Goal: Task Accomplishment & Management: Check status

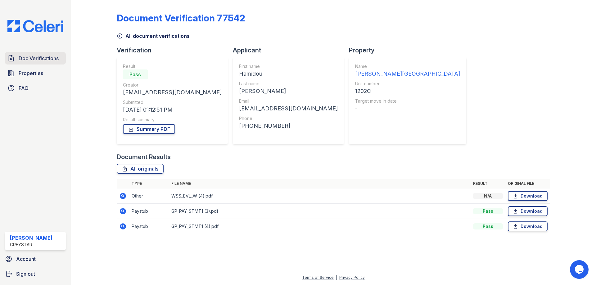
click at [28, 59] on span "Doc Verifications" at bounding box center [39, 58] width 40 height 7
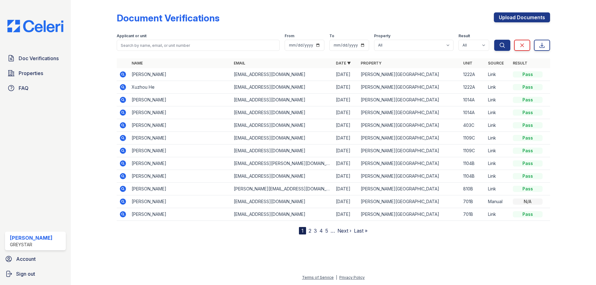
click at [124, 86] on icon at bounding box center [123, 87] width 6 height 6
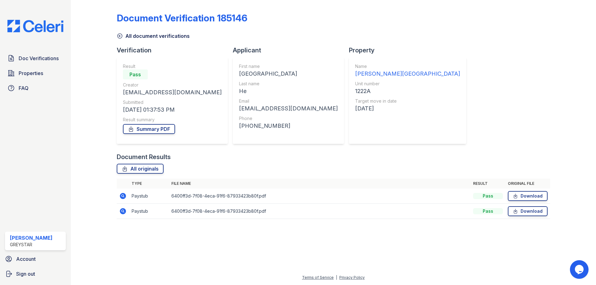
click at [123, 196] on icon at bounding box center [123, 196] width 2 height 2
click at [120, 196] on icon at bounding box center [123, 196] width 6 height 6
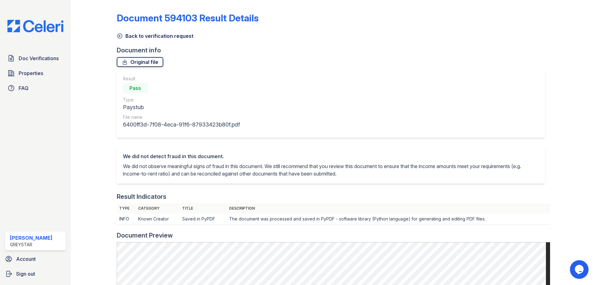
click at [142, 62] on link "Original file" at bounding box center [140, 62] width 47 height 10
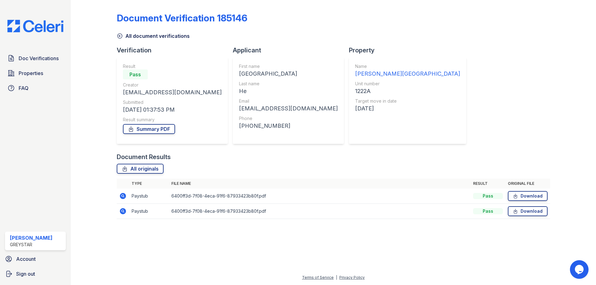
click at [123, 212] on icon at bounding box center [122, 211] width 7 height 7
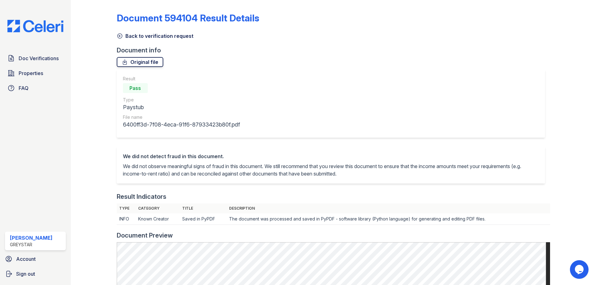
click at [149, 60] on link "Original file" at bounding box center [140, 62] width 47 height 10
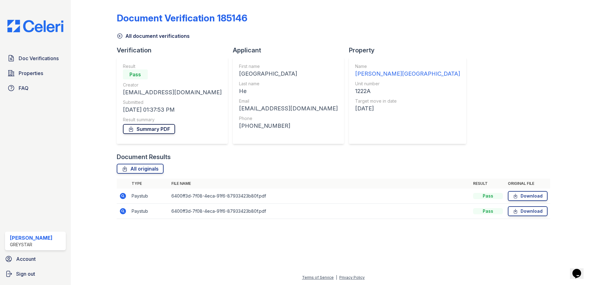
click at [154, 132] on link "Summary PDF" at bounding box center [149, 129] width 52 height 10
click at [380, 140] on div "Document Verification 185146 All document verifications Verification Result Pas…" at bounding box center [333, 113] width 433 height 223
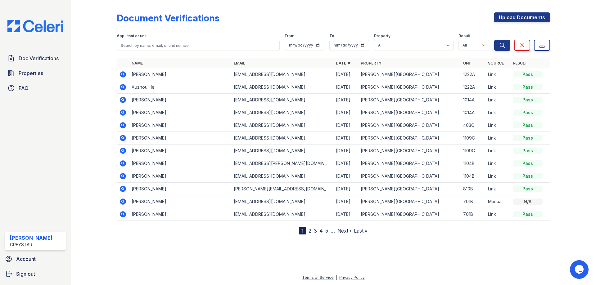
click at [126, 89] on icon at bounding box center [122, 86] width 7 height 7
click at [124, 75] on icon at bounding box center [122, 74] width 7 height 7
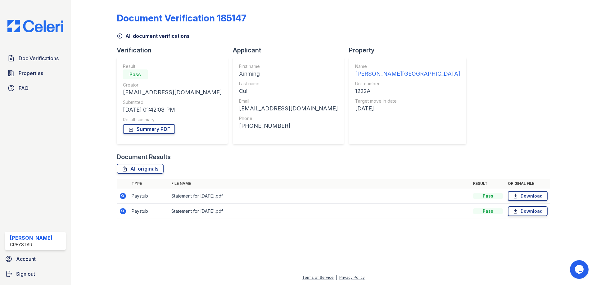
click at [121, 197] on icon at bounding box center [123, 196] width 6 height 6
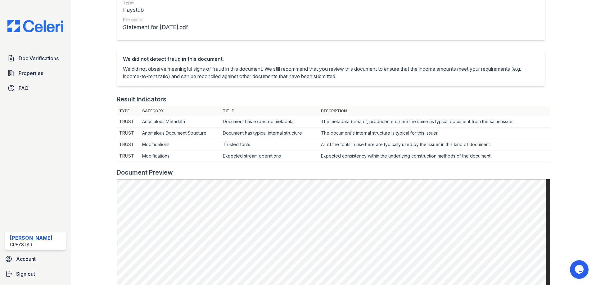
scroll to position [62, 0]
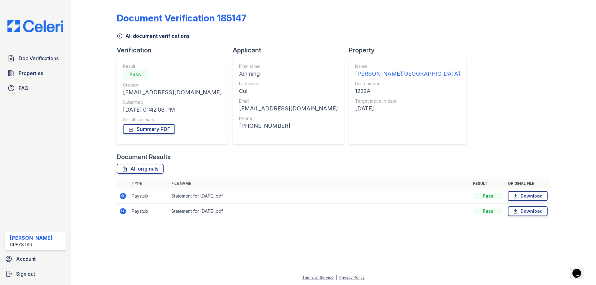
click at [123, 213] on icon at bounding box center [123, 211] width 6 height 6
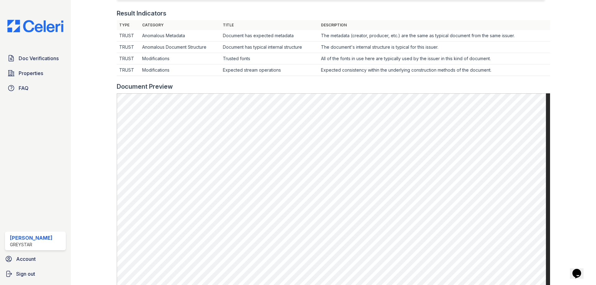
scroll to position [186, 0]
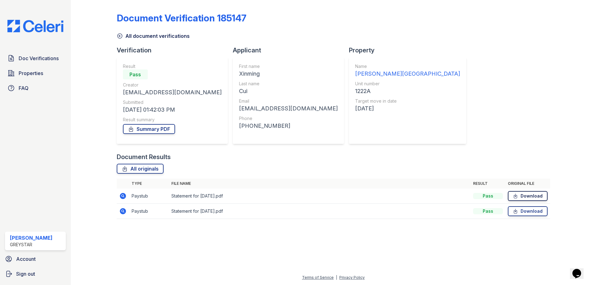
click at [518, 196] on icon at bounding box center [514, 196] width 5 height 6
click at [519, 210] on link "Download" at bounding box center [528, 211] width 40 height 10
click at [145, 129] on link "Summary PDF" at bounding box center [149, 129] width 52 height 10
